Goal: Transaction & Acquisition: Purchase product/service

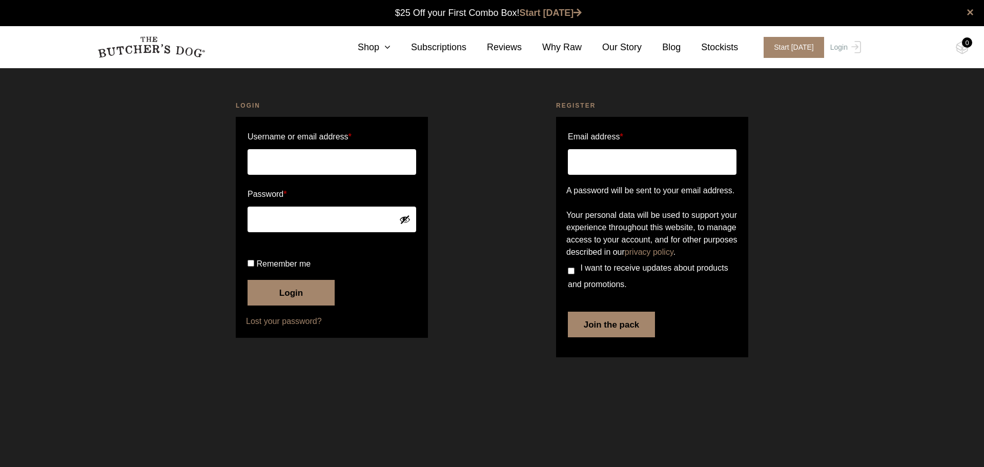
type input "[EMAIL_ADDRESS][DOMAIN_NAME]"
drag, startPoint x: 0, startPoint y: 0, endPoint x: 295, endPoint y: 297, distance: 418.5
click at [295, 297] on button "Login" at bounding box center [290, 293] width 87 height 26
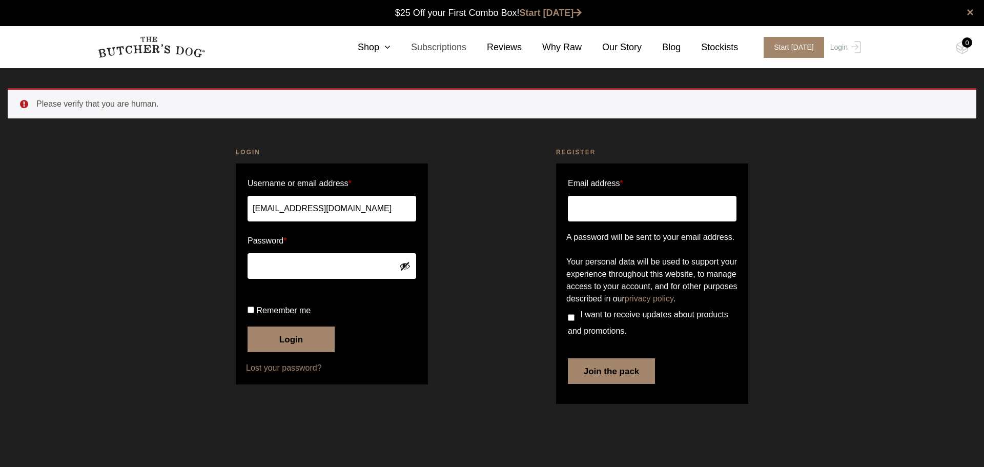
click at [403, 48] on link "Subscriptions" at bounding box center [428, 47] width 76 height 14
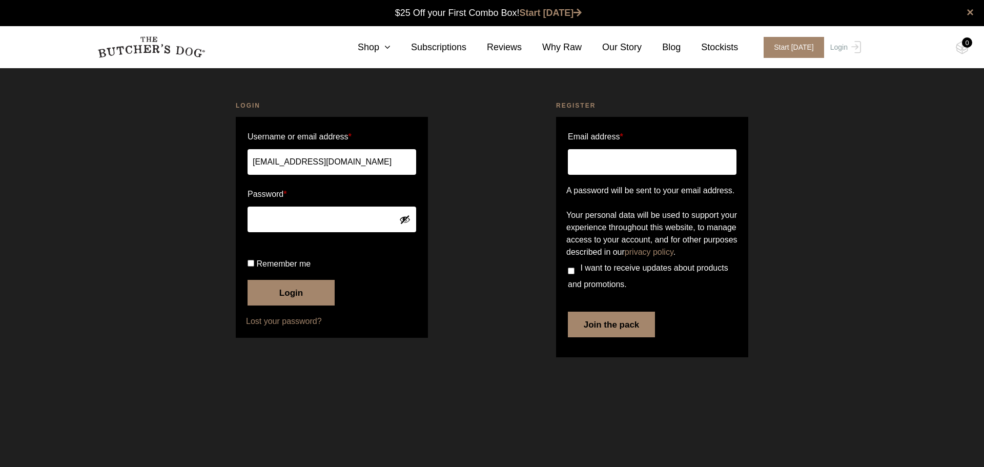
click at [276, 305] on button "Login" at bounding box center [290, 293] width 87 height 26
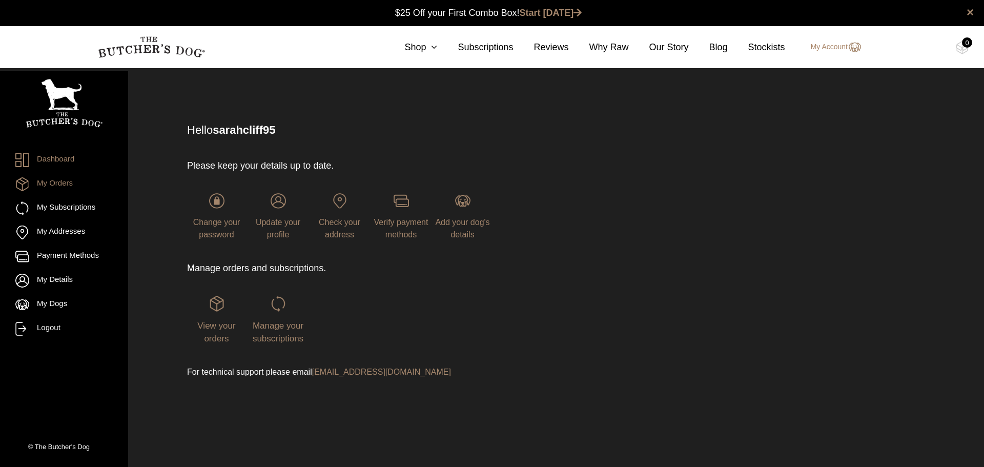
click at [49, 184] on link "My Orders" at bounding box center [63, 184] width 97 height 14
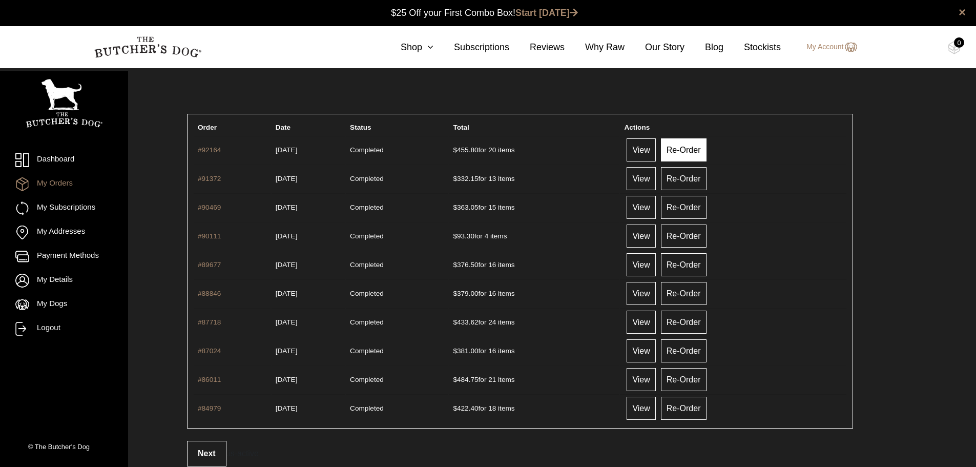
click at [693, 151] on link "Re-Order" at bounding box center [684, 149] width 46 height 23
click at [652, 150] on link "View" at bounding box center [641, 149] width 29 height 23
click at [695, 149] on link "Re-Order" at bounding box center [684, 149] width 46 height 23
click at [701, 150] on link "Re-Order" at bounding box center [684, 149] width 46 height 23
click at [433, 47] on icon at bounding box center [427, 47] width 11 height 9
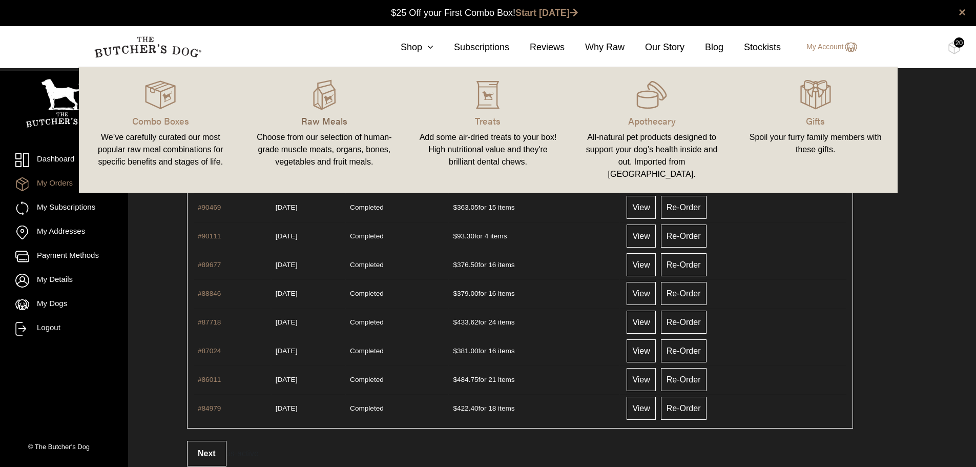
click at [321, 122] on p "Raw Meals" at bounding box center [324, 121] width 139 height 14
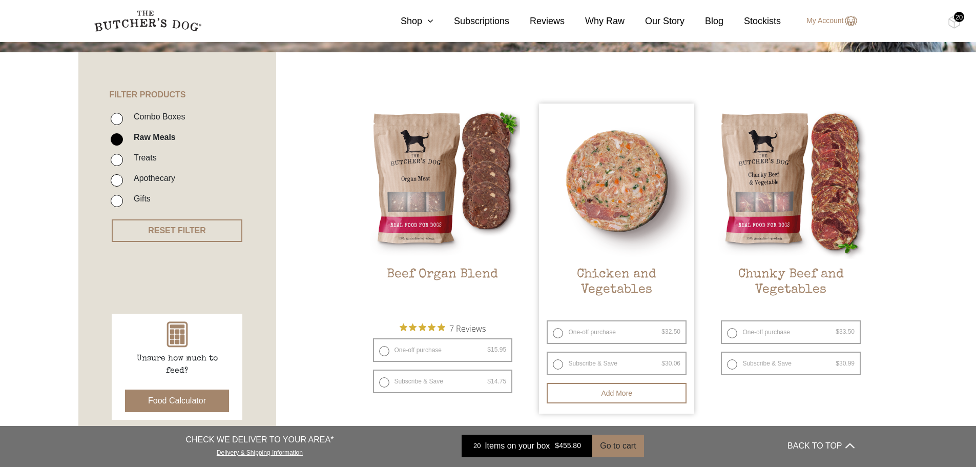
scroll to position [307, 0]
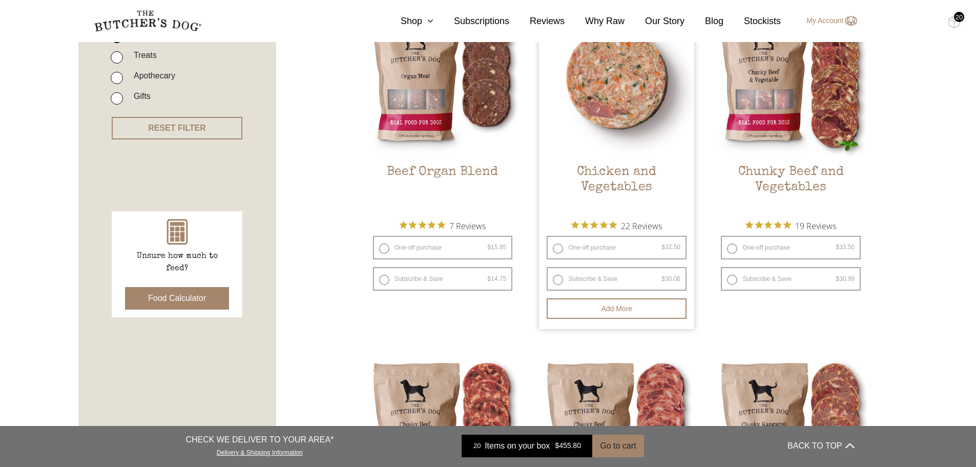
click at [557, 249] on label "One-off purchase $ 32.50 — or subscribe and save 7.5%" at bounding box center [617, 248] width 140 height 24
radio input "true"
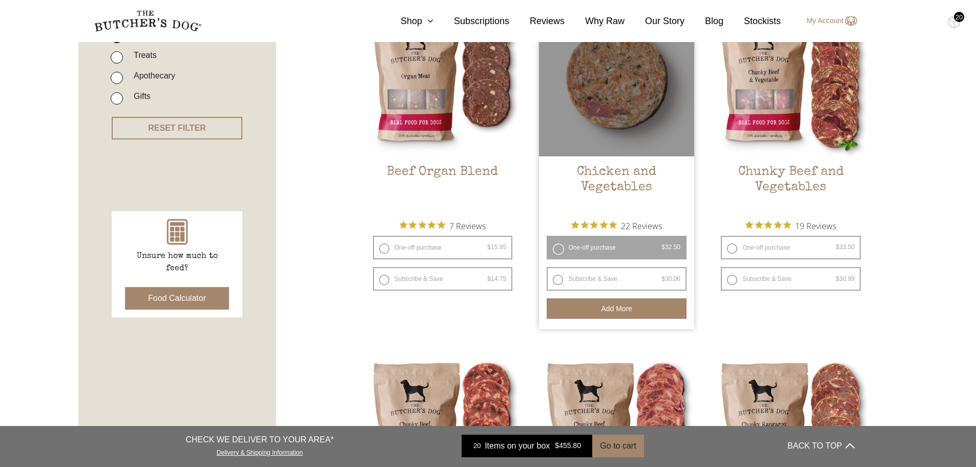
click at [637, 306] on button "Add more" at bounding box center [617, 308] width 140 height 20
click at [561, 246] on label "One-off purchase $ 32.50 — or subscribe and save 7.5%" at bounding box center [617, 248] width 140 height 24
click at [628, 303] on button "Add more" at bounding box center [617, 308] width 140 height 20
click at [561, 247] on label "One-off purchase $ 32.50 — or subscribe and save 7.5%" at bounding box center [617, 248] width 140 height 24
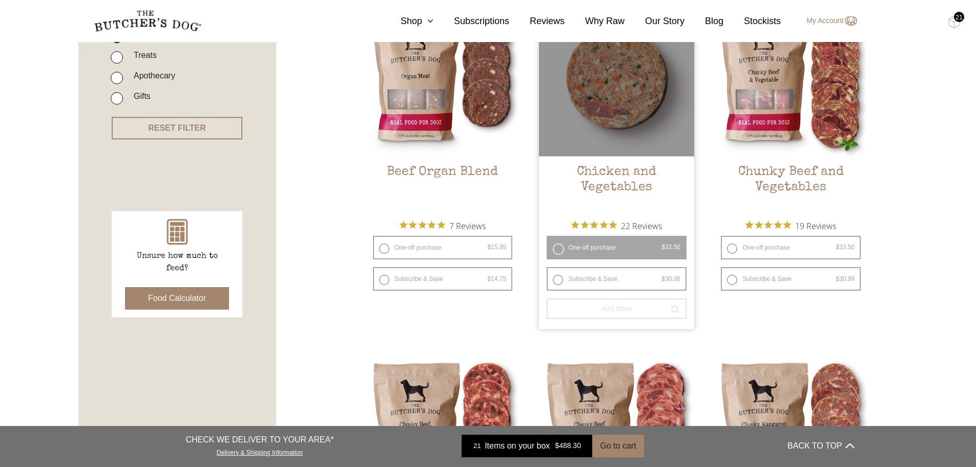
click at [624, 306] on button "Add more" at bounding box center [617, 308] width 140 height 20
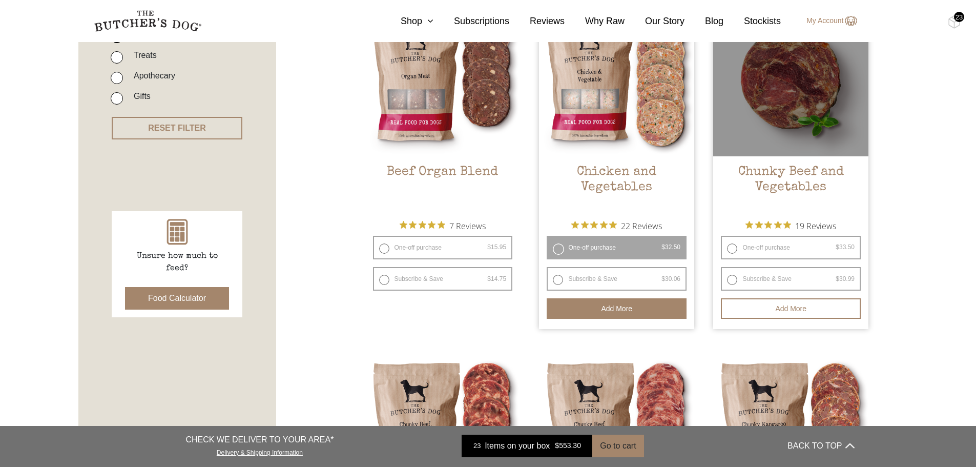
click at [734, 250] on label "One-off purchase $ 33.50 — or subscribe and save 7.5%" at bounding box center [791, 248] width 140 height 24
radio input "true"
radio input "false"
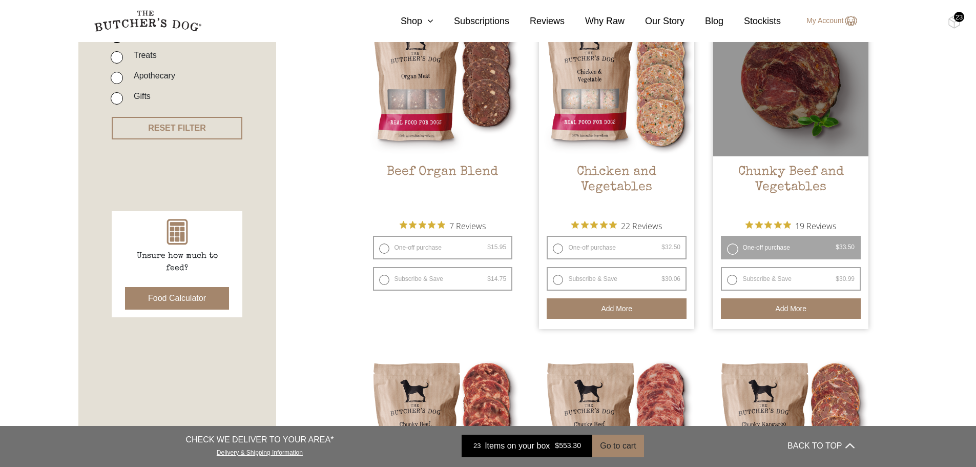
click at [789, 311] on button "Add more" at bounding box center [791, 308] width 140 height 20
click at [732, 246] on label "One-off purchase $ 33.50 — or subscribe and save 7.5%" at bounding box center [791, 248] width 140 height 24
click at [783, 307] on button "Add more" at bounding box center [791, 308] width 140 height 20
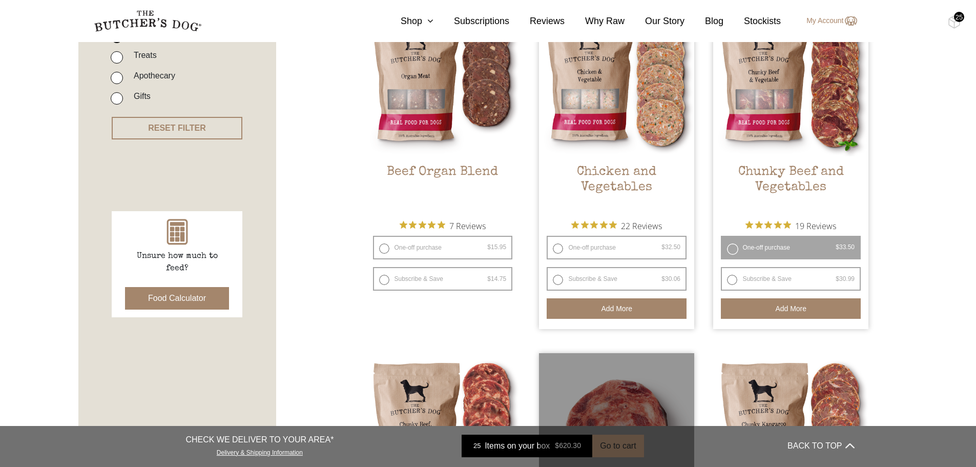
click at [620, 447] on div at bounding box center [616, 430] width 155 height 155
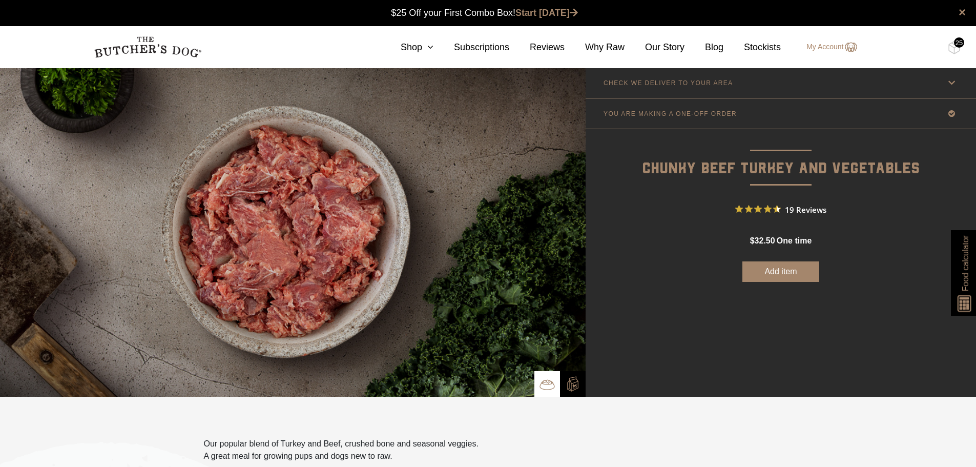
click at [961, 44] on div "25" at bounding box center [959, 42] width 10 height 10
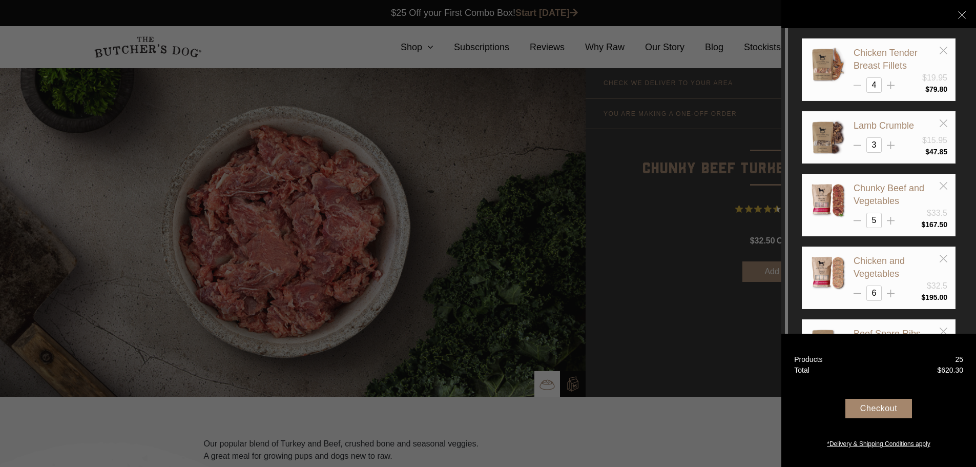
click at [858, 84] on icon at bounding box center [858, 85] width 8 height 8
type input "3"
click at [856, 219] on icon at bounding box center [858, 221] width 8 height 8
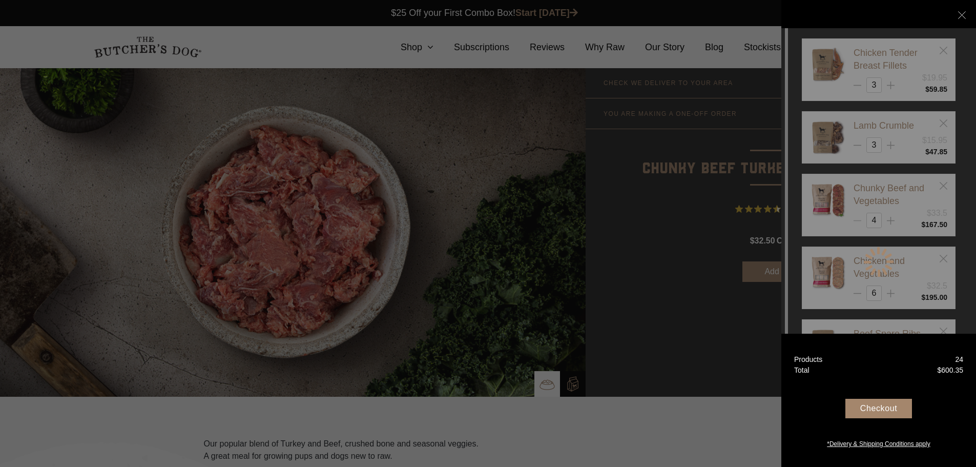
click at [856, 219] on div at bounding box center [879, 261] width 154 height 447
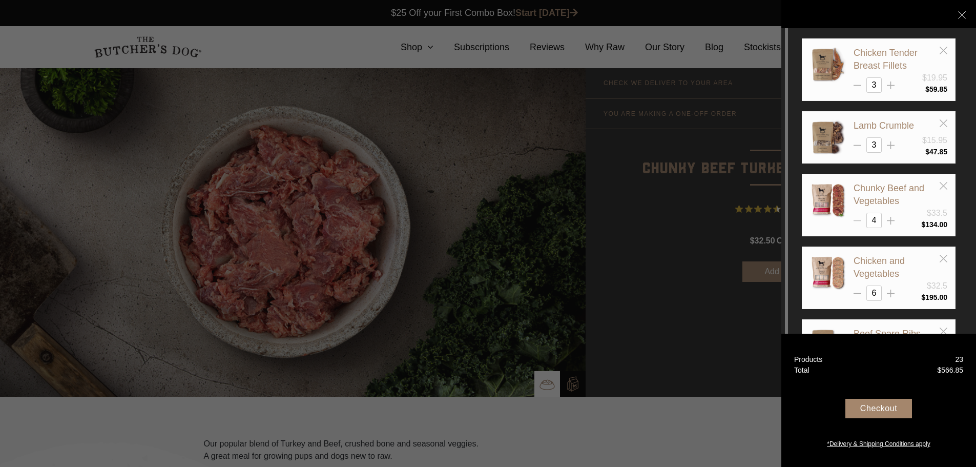
click at [856, 219] on icon at bounding box center [858, 221] width 8 height 8
type input "3"
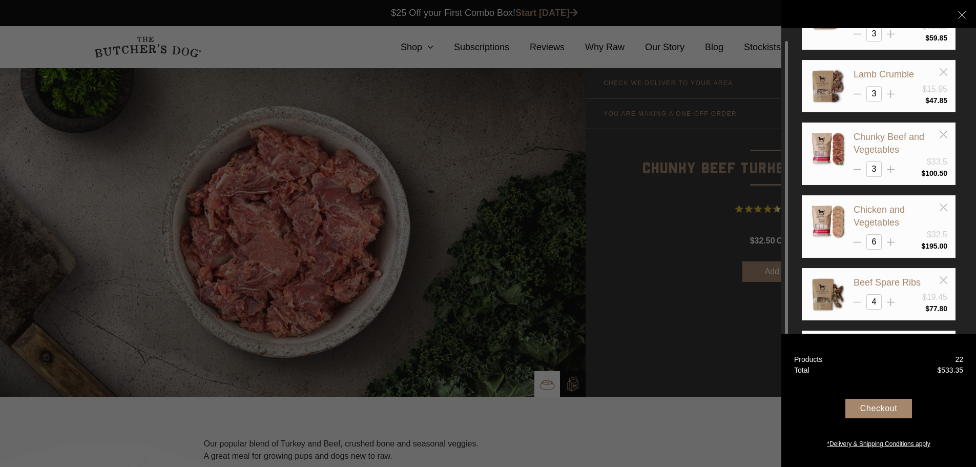
click at [856, 301] on icon at bounding box center [858, 302] width 8 height 8
type input "3"
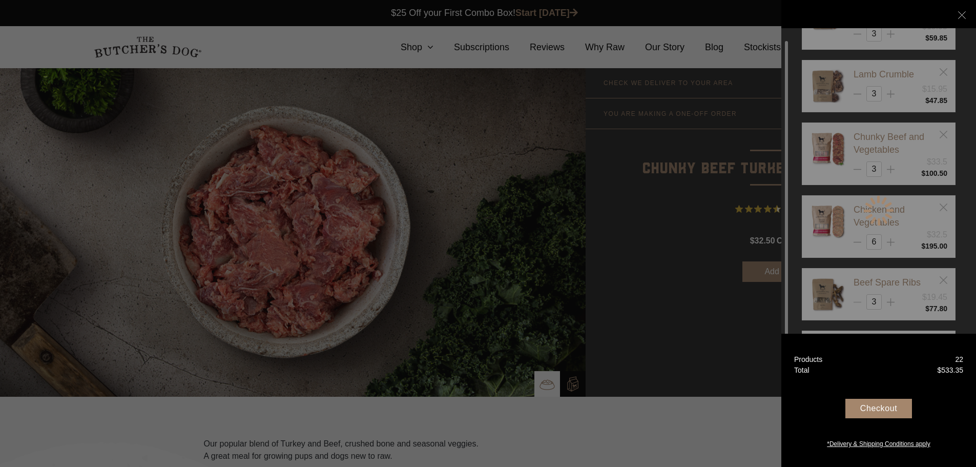
click at [856, 301] on div at bounding box center [879, 210] width 154 height 447
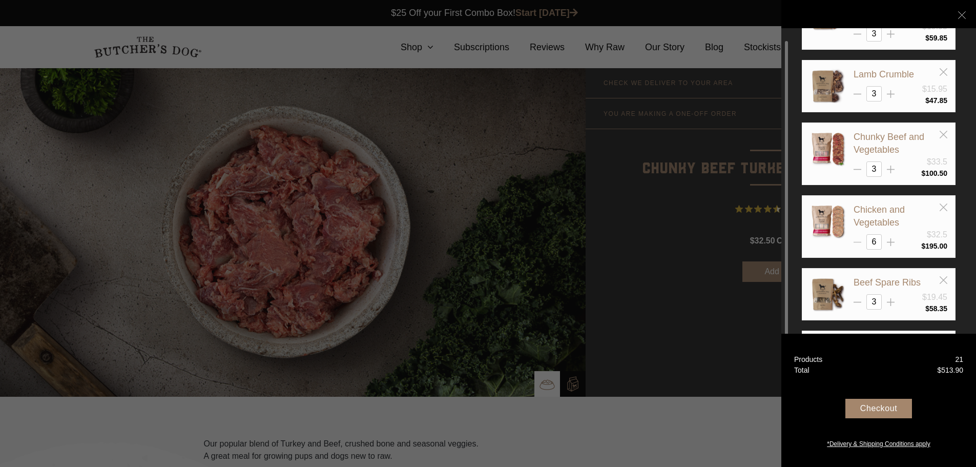
click at [855, 242] on line at bounding box center [858, 242] width 8 height 0
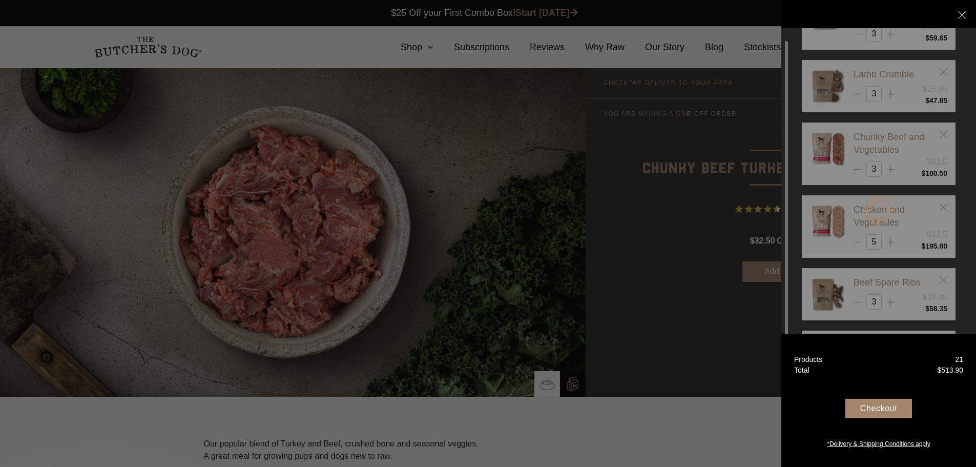
click at [855, 242] on div at bounding box center [879, 210] width 154 height 447
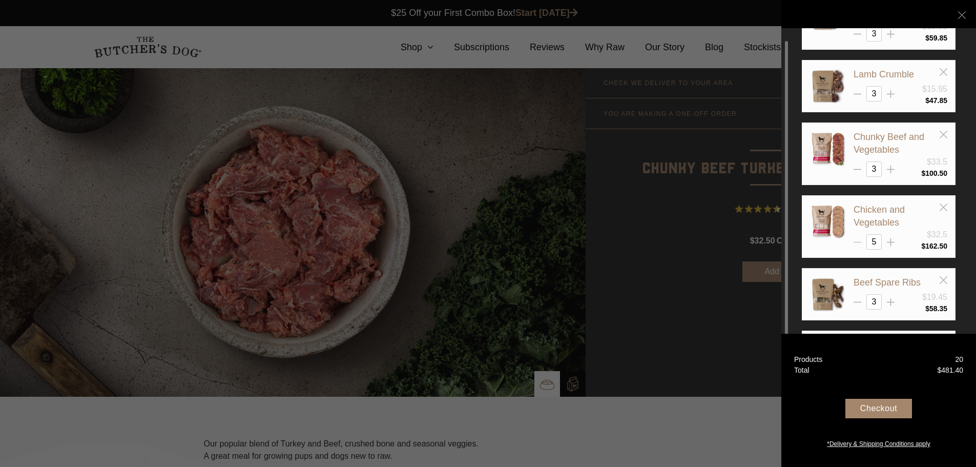
click at [860, 240] on icon at bounding box center [858, 242] width 8 height 8
type input "3"
click at [893, 302] on line at bounding box center [891, 302] width 8 height 0
type input "4"
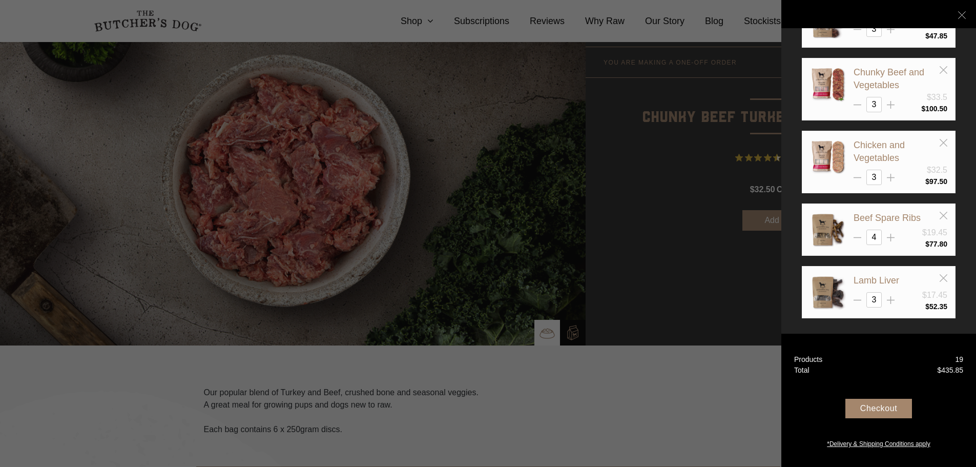
click at [882, 402] on div "Checkout" at bounding box center [878, 408] width 67 height 19
